Goal: Task Accomplishment & Management: Manage account settings

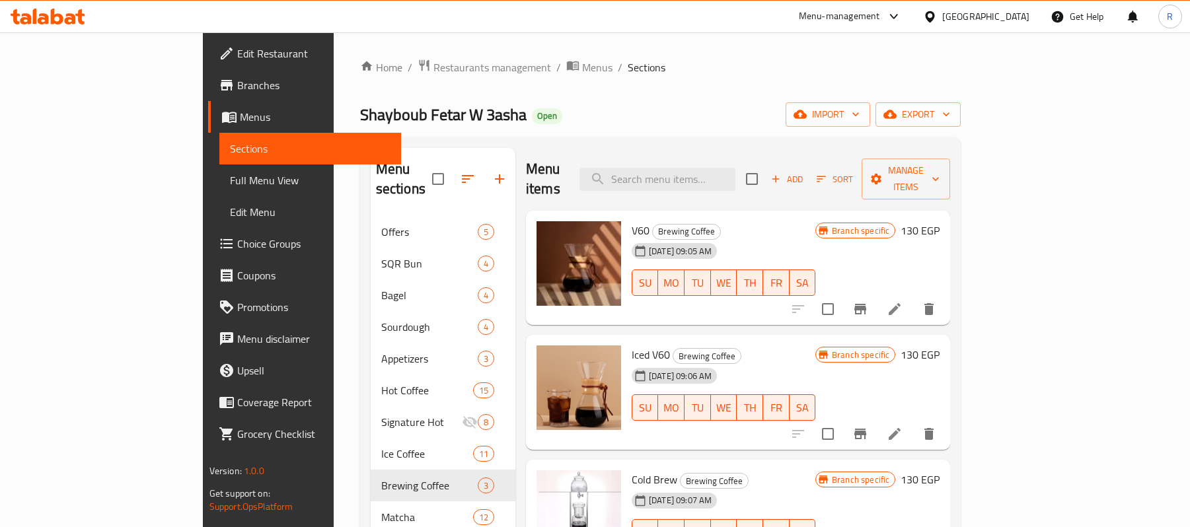
scroll to position [91, 0]
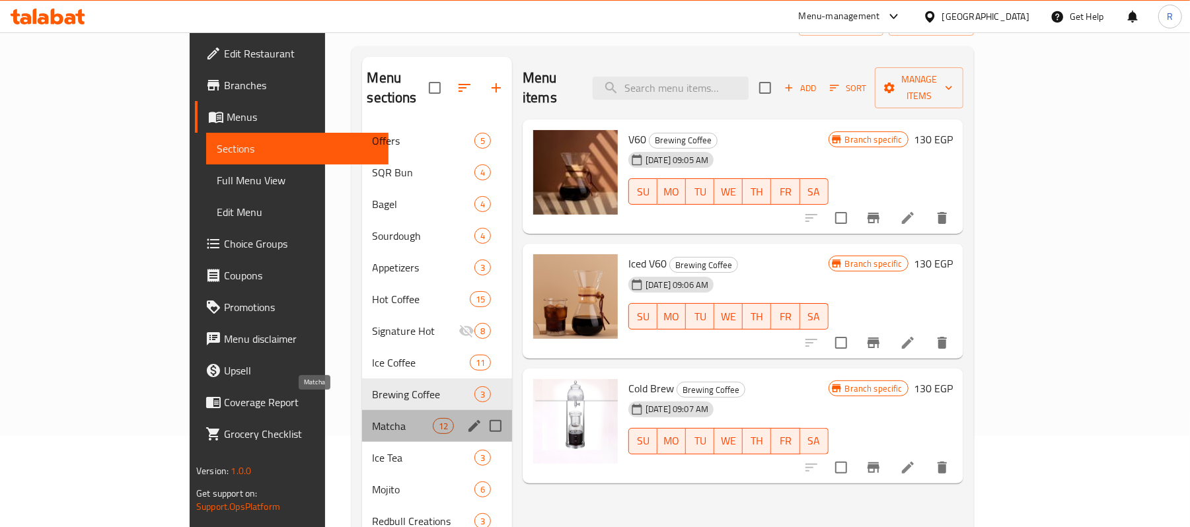
click at [373, 418] on span "Matcha" at bounding box center [403, 426] width 60 height 16
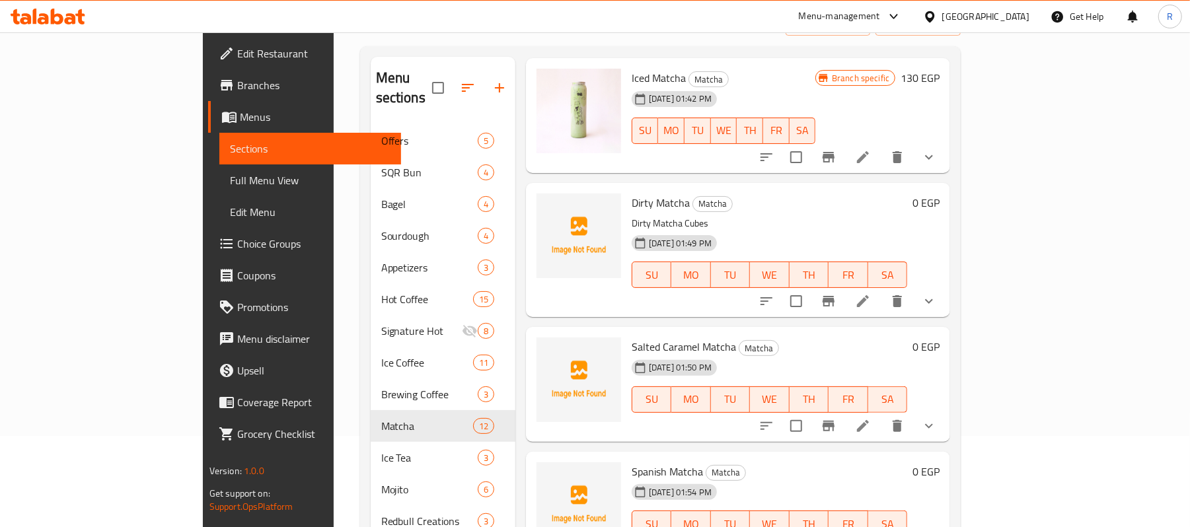
scroll to position [312, 0]
click at [542, 198] on button "upload picture" at bounding box center [555, 211] width 26 height 26
click at [553, 208] on circle "upload picture" at bounding box center [555, 210] width 4 height 4
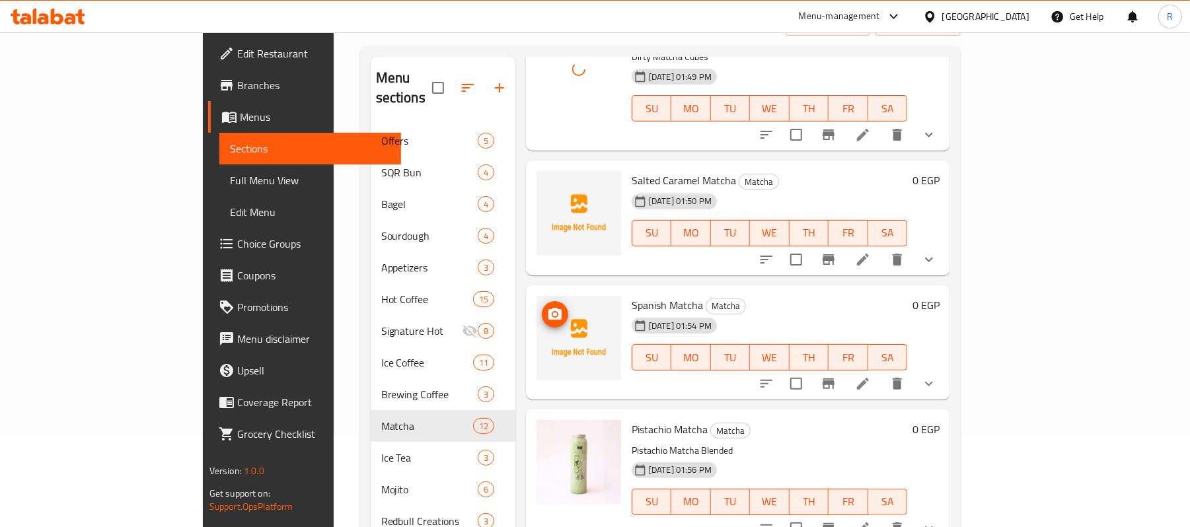
scroll to position [484, 0]
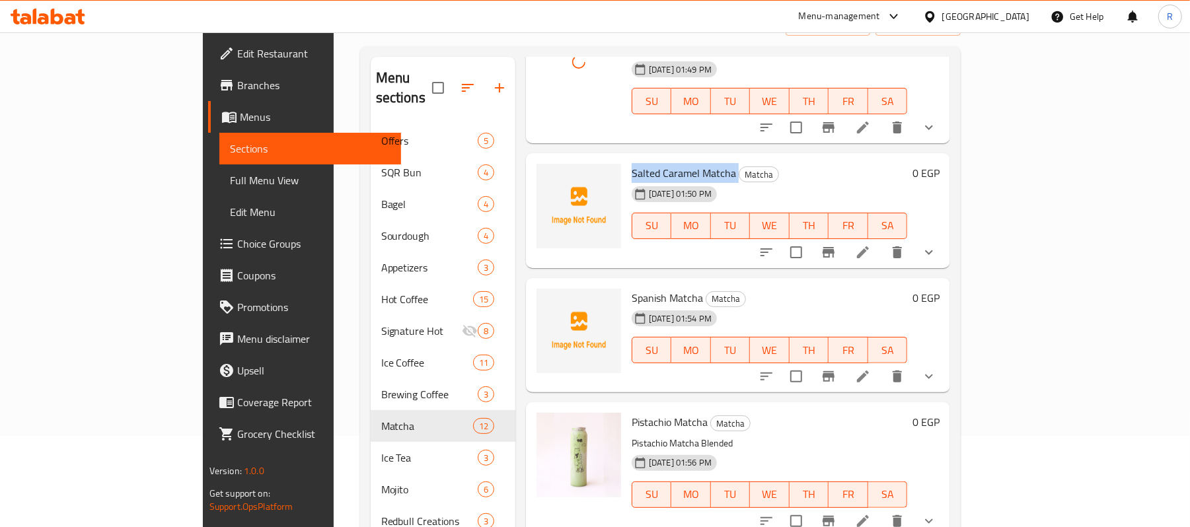
drag, startPoint x: 578, startPoint y: 148, endPoint x: 688, endPoint y: 151, distance: 110.4
click at [688, 159] on div "Salted Caramel Matcha Matcha [DATE] 01:50 PM SU MO TU WE TH FR SA" at bounding box center [769, 211] width 286 height 104
copy h6 "Salted Caramel Matcha"
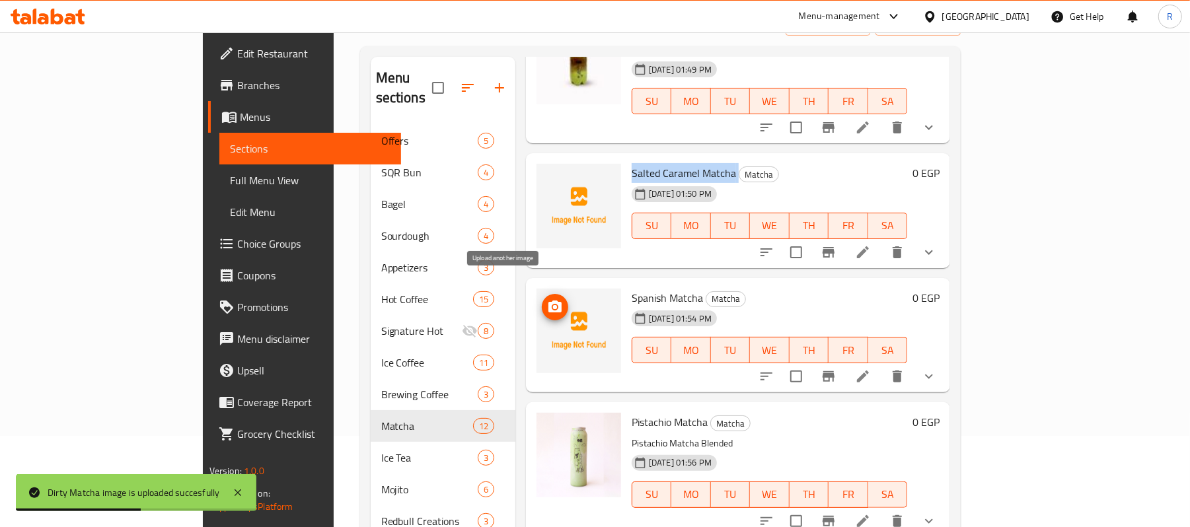
click at [548, 301] on icon "upload picture" at bounding box center [554, 307] width 13 height 12
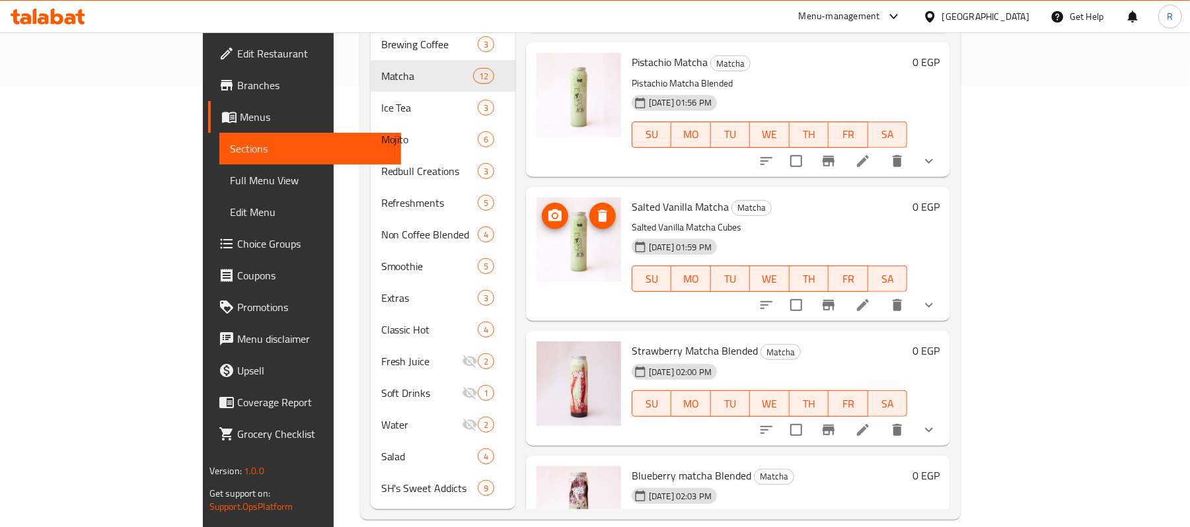
scroll to position [804, 0]
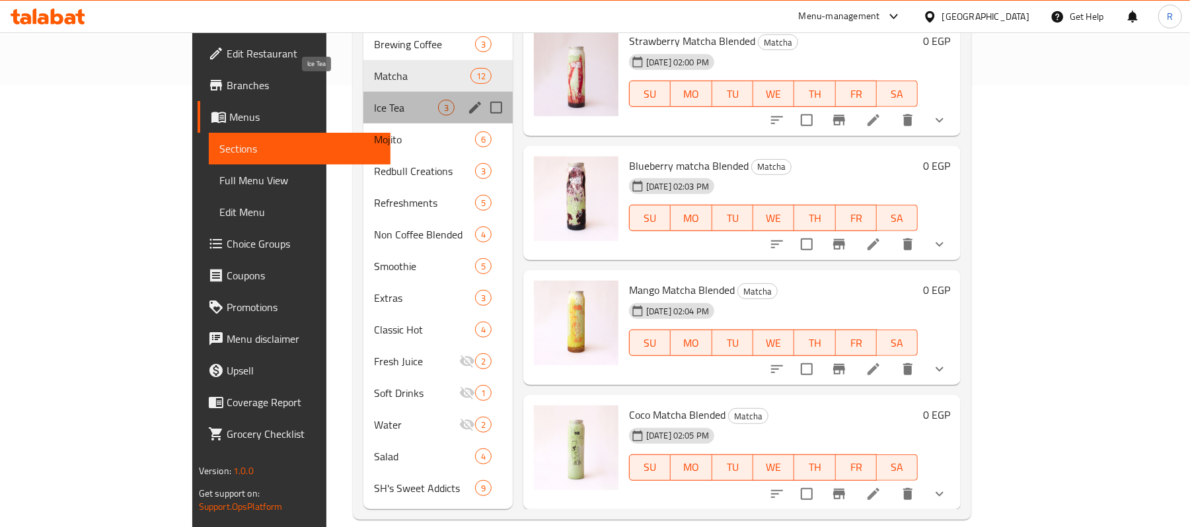
click at [374, 100] on span "Ice Tea" at bounding box center [406, 108] width 64 height 16
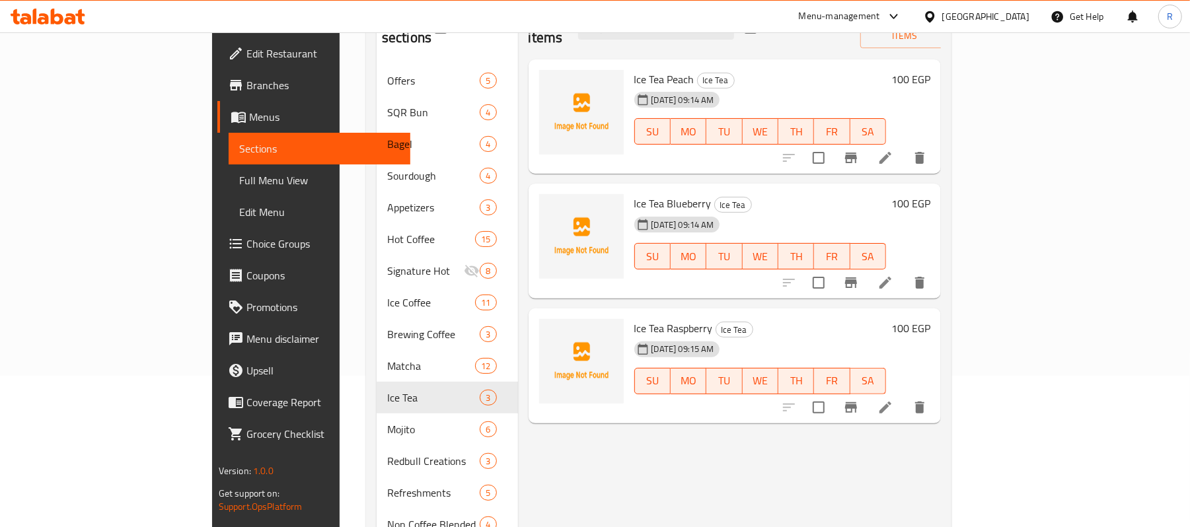
scroll to position [125, 0]
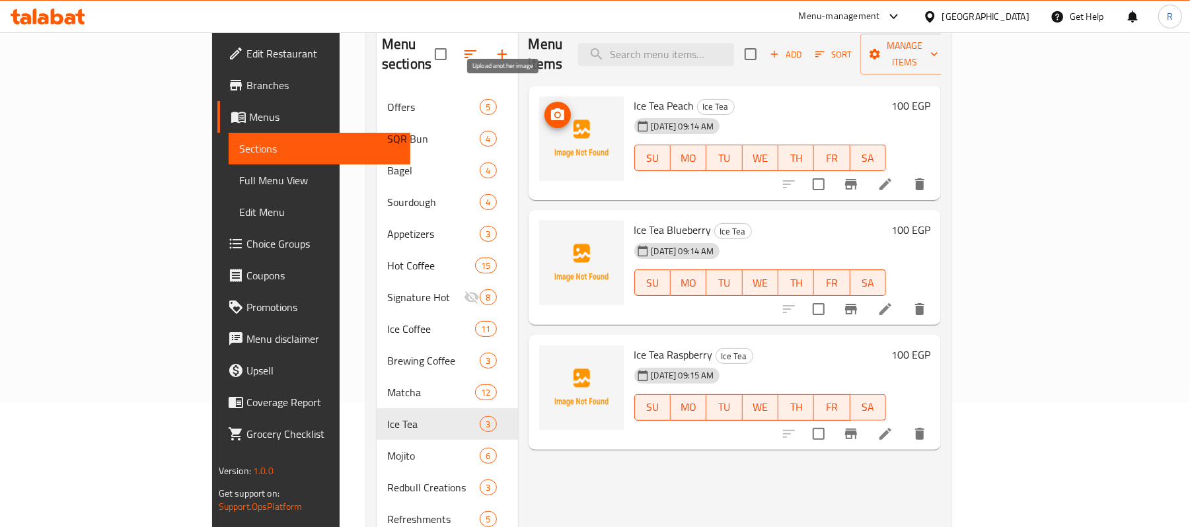
click at [551, 108] on icon "upload picture" at bounding box center [557, 114] width 13 height 12
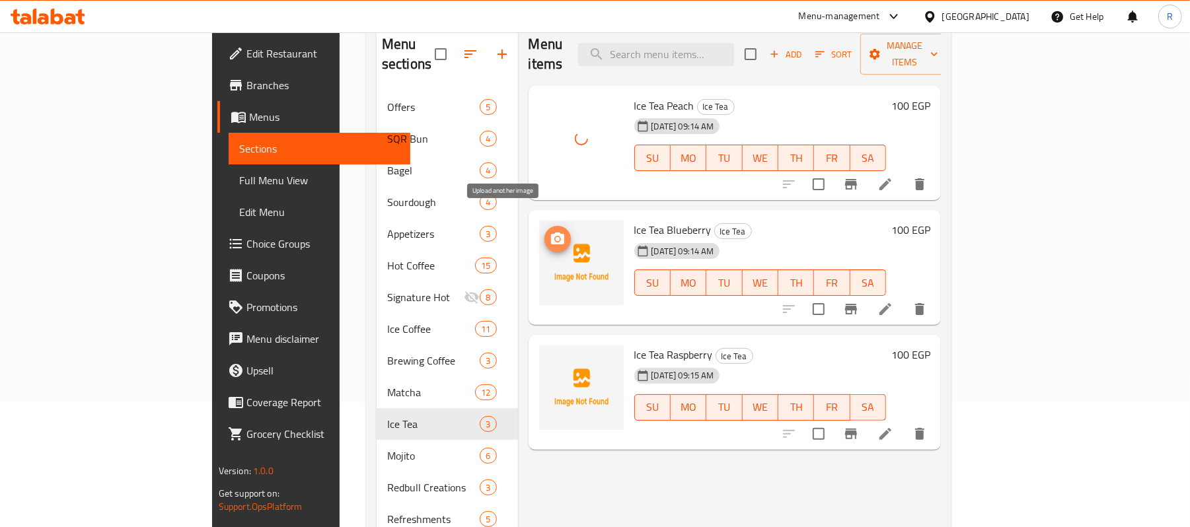
click at [551, 233] on icon "upload picture" at bounding box center [557, 239] width 13 height 12
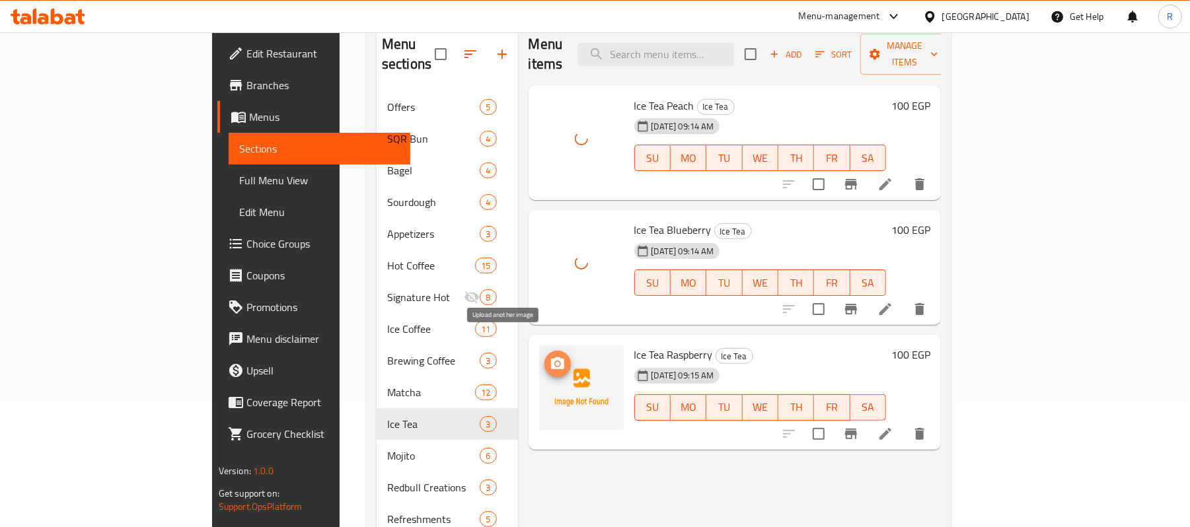
click at [544, 356] on span "upload picture" at bounding box center [557, 364] width 26 height 16
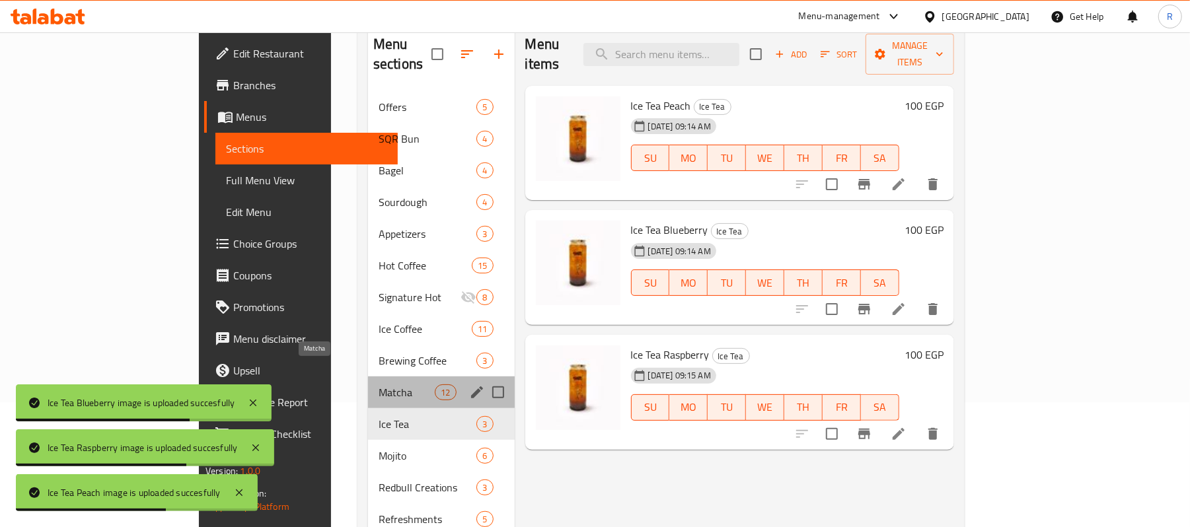
click at [379, 385] on span "Matcha" at bounding box center [407, 393] width 56 height 16
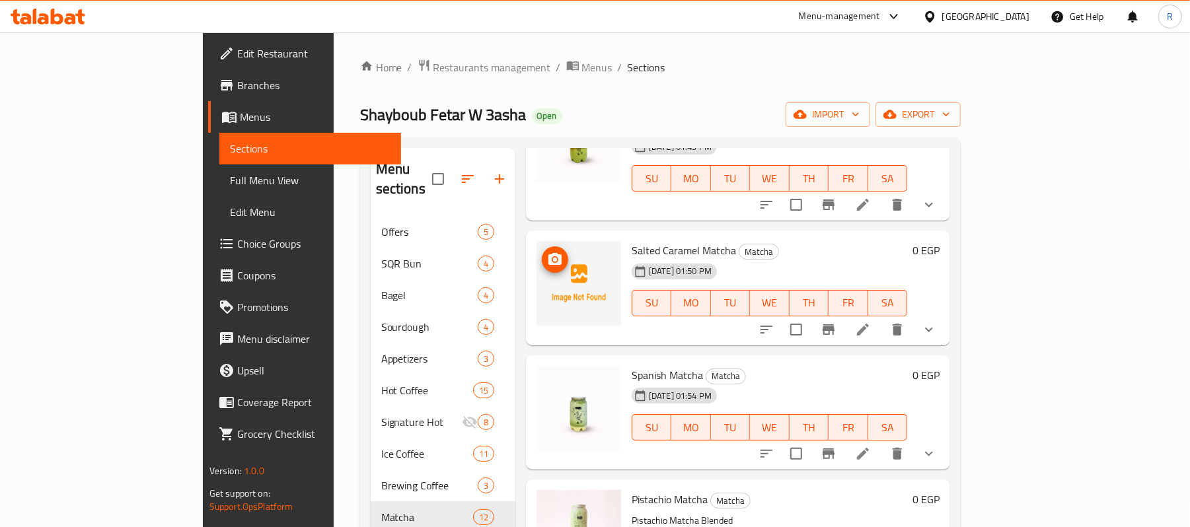
scroll to position [500, 0]
click at [542, 245] on button "upload picture" at bounding box center [555, 258] width 26 height 26
